Goal: Navigation & Orientation: Go to known website

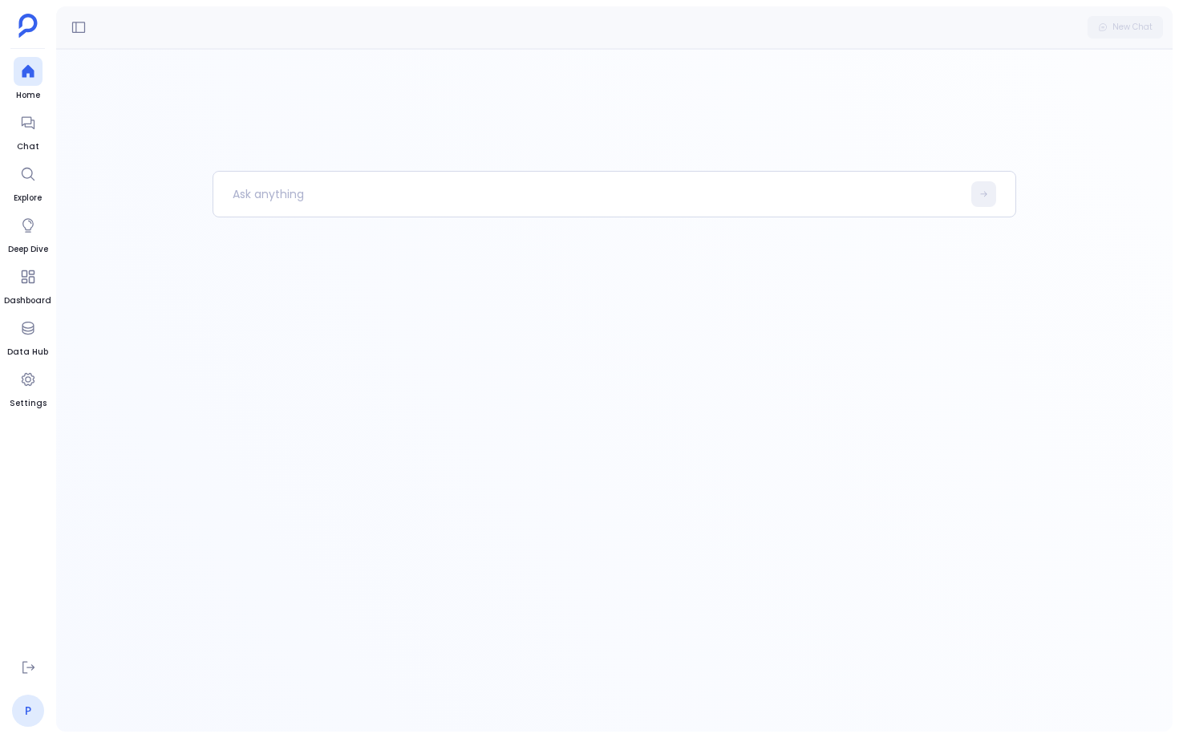
click at [34, 724] on link "P" at bounding box center [28, 711] width 32 height 32
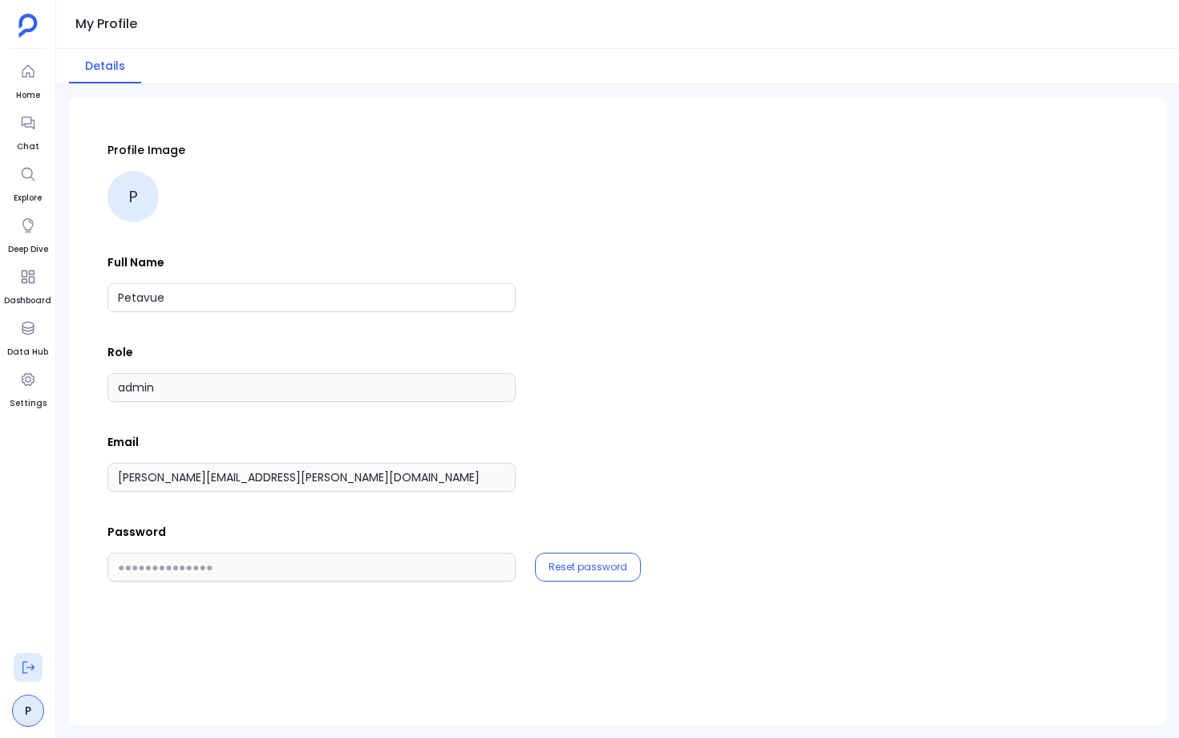
click at [26, 678] on button at bounding box center [28, 667] width 29 height 29
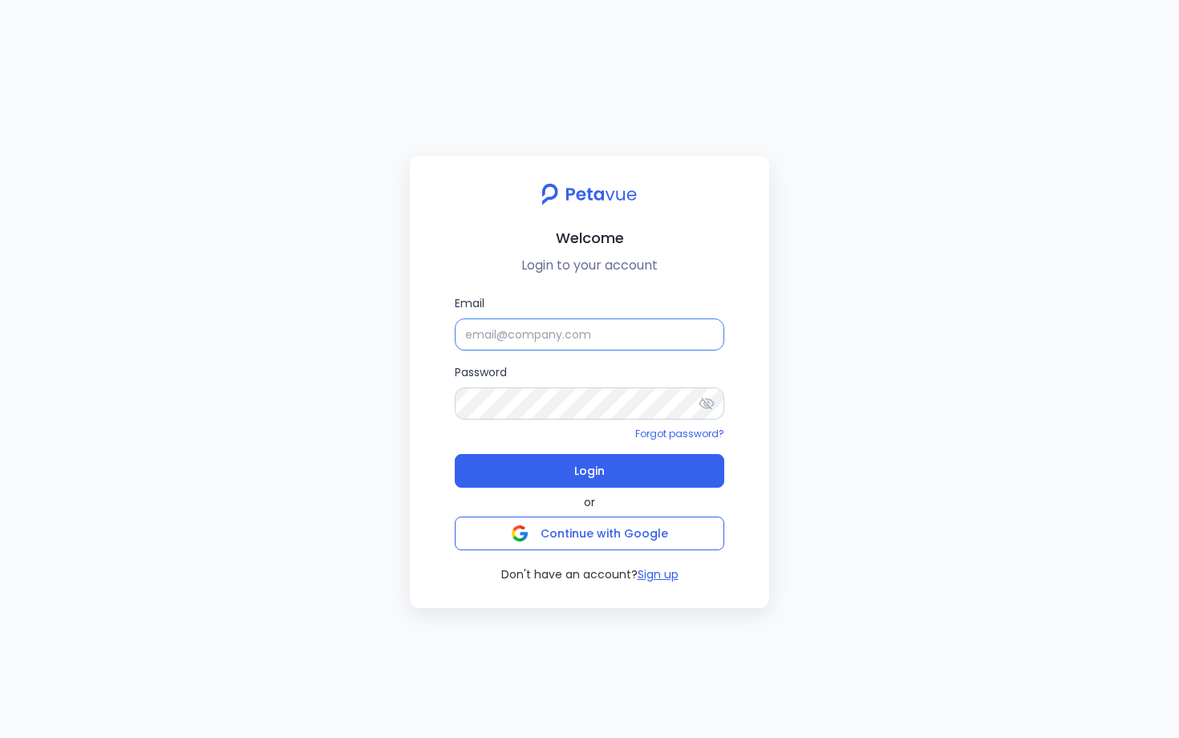
click at [517, 344] on input "Email" at bounding box center [589, 334] width 269 height 32
click at [589, 330] on input "Email" at bounding box center [589, 334] width 269 height 32
type input "[EMAIL_ADDRESS][DOMAIN_NAME]"
click at [713, 409] on icon at bounding box center [707, 403] width 16 height 16
click at [654, 443] on form "Email [EMAIL_ADDRESS][DOMAIN_NAME] Password Forgot password? Login" at bounding box center [589, 390] width 269 height 193
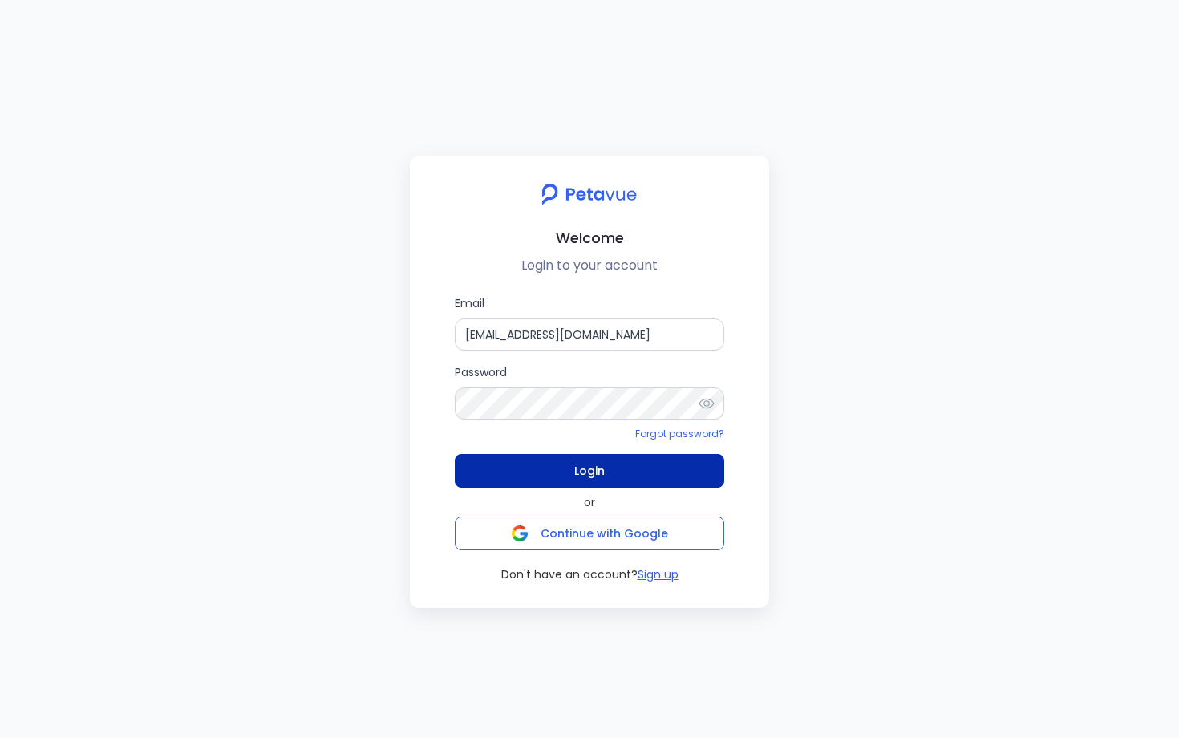
click at [623, 466] on button "Login" at bounding box center [589, 471] width 269 height 34
